Goal: Task Accomplishment & Management: Use online tool/utility

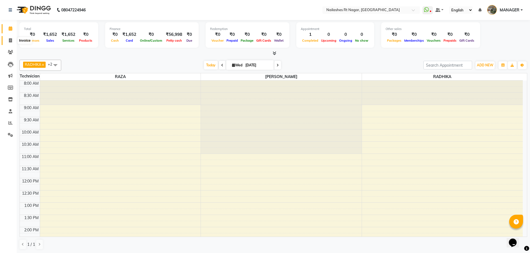
click at [12, 39] on icon at bounding box center [10, 40] width 3 height 4
select select "service"
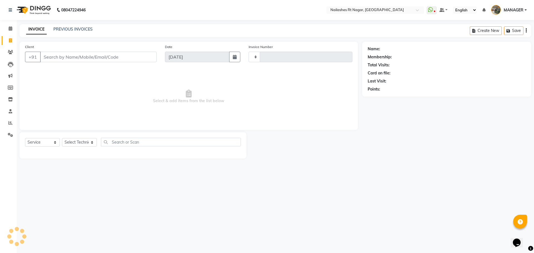
type input "0105"
select select "8624"
select select "membership"
click at [9, 27] on icon at bounding box center [11, 28] width 4 height 4
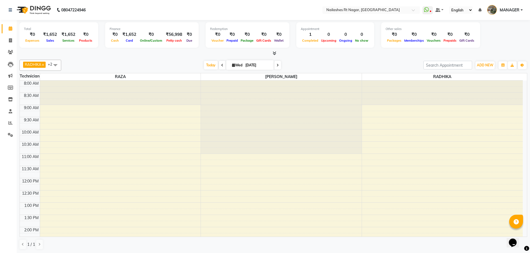
scroll to position [0, 0]
click at [113, 7] on nav "08047224946 Select Location × [GEOGRAPHIC_DATA] WhatsApp Status ✕ Status: Disco…" at bounding box center [265, 10] width 530 height 20
click at [223, 11] on nav "08047224946 Select Location × [GEOGRAPHIC_DATA] WhatsApp Status ✕ Status: Disco…" at bounding box center [265, 10] width 530 height 20
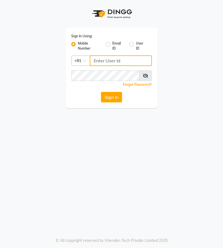
type input "6363161131"
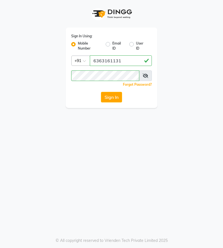
click at [146, 75] on icon at bounding box center [146, 75] width 6 height 4
click at [111, 94] on button "Sign In" at bounding box center [111, 97] width 21 height 11
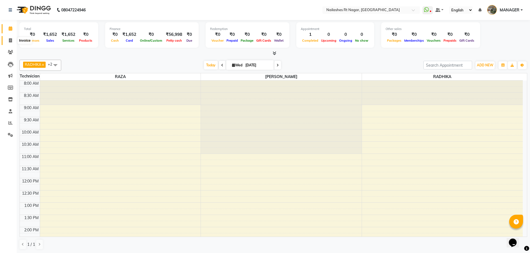
drag, startPoint x: 10, startPoint y: 38, endPoint x: 104, endPoint y: 17, distance: 96.2
click at [10, 38] on span at bounding box center [11, 41] width 10 height 6
select select "service"
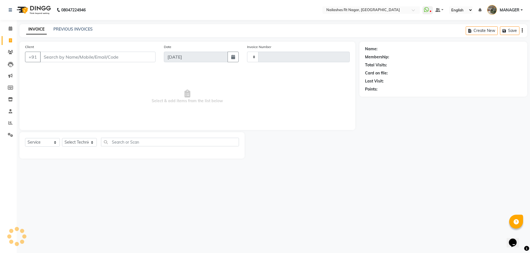
type input "0105"
select select "8624"
select select "membership"
type input "3791465082"
